Goal: Go to known website: Access a specific website the user already knows

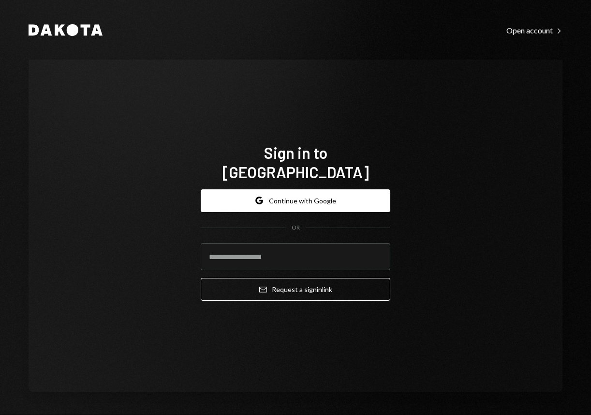
click at [324, 181] on div "Google Continue with Google OR Email Request a sign in link" at bounding box center [296, 244] width 190 height 127
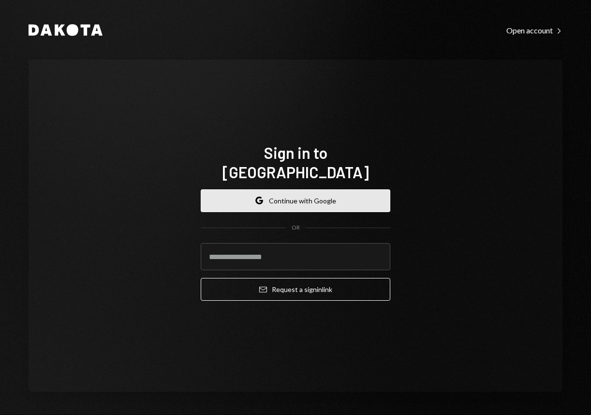
click at [322, 189] on button "Google Continue with Google" at bounding box center [296, 200] width 190 height 23
click at [316, 196] on button "Google Continue with Google" at bounding box center [296, 200] width 190 height 23
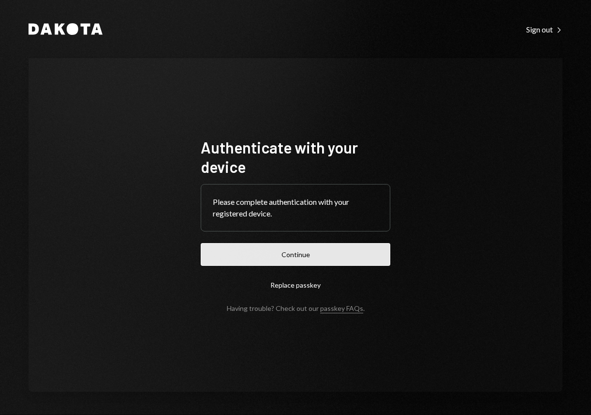
click at [292, 264] on button "Continue" at bounding box center [296, 254] width 190 height 23
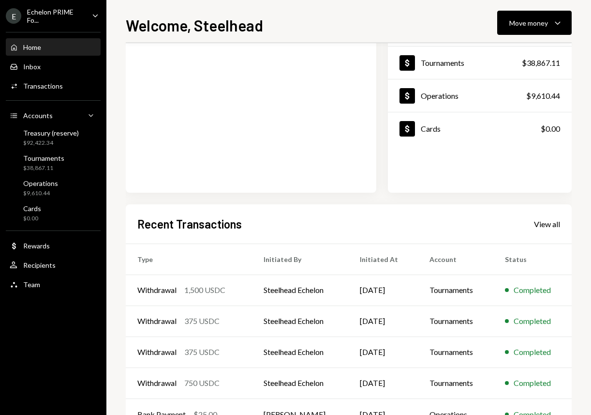
scroll to position [122, 0]
